Goal: Find specific page/section: Find specific page/section

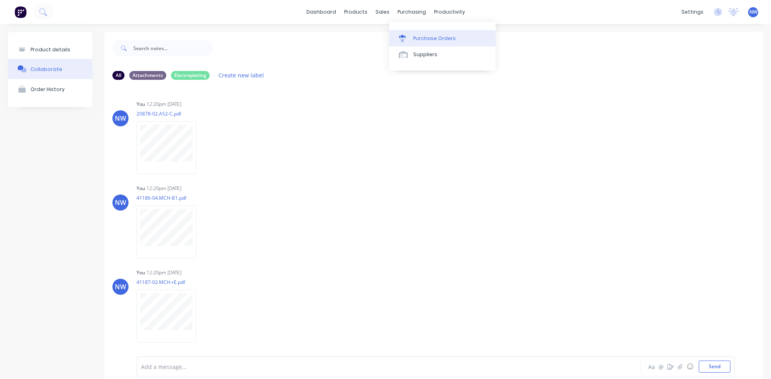
click at [419, 39] on div "Purchase Orders" at bounding box center [434, 38] width 43 height 7
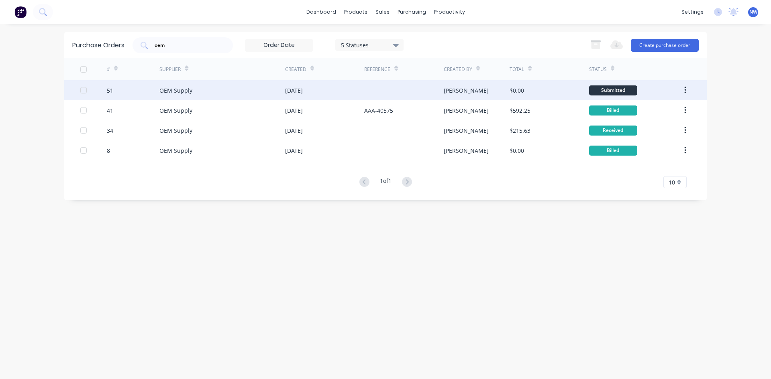
click at [480, 88] on div "[PERSON_NAME]" at bounding box center [477, 90] width 66 height 20
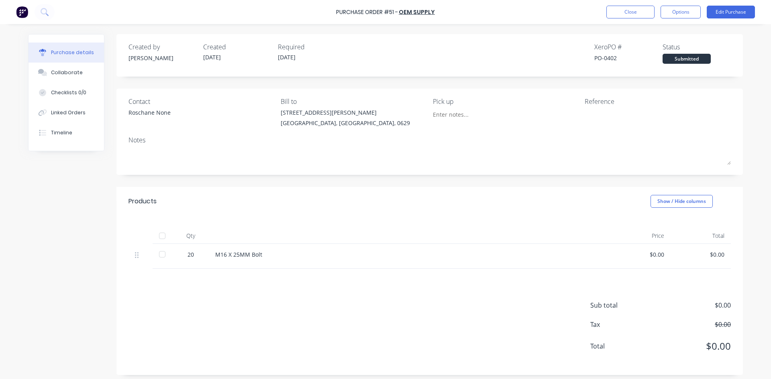
click at [162, 257] on div at bounding box center [162, 255] width 16 height 16
click at [644, 13] on button "Close" at bounding box center [630, 12] width 48 height 13
